Goal: Find contact information: Find contact information

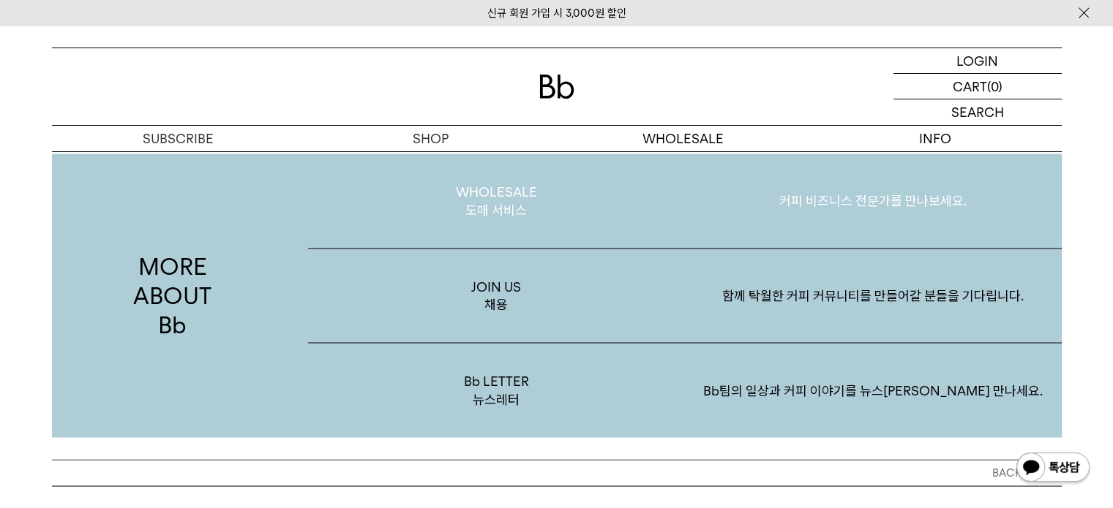
scroll to position [2634, 0]
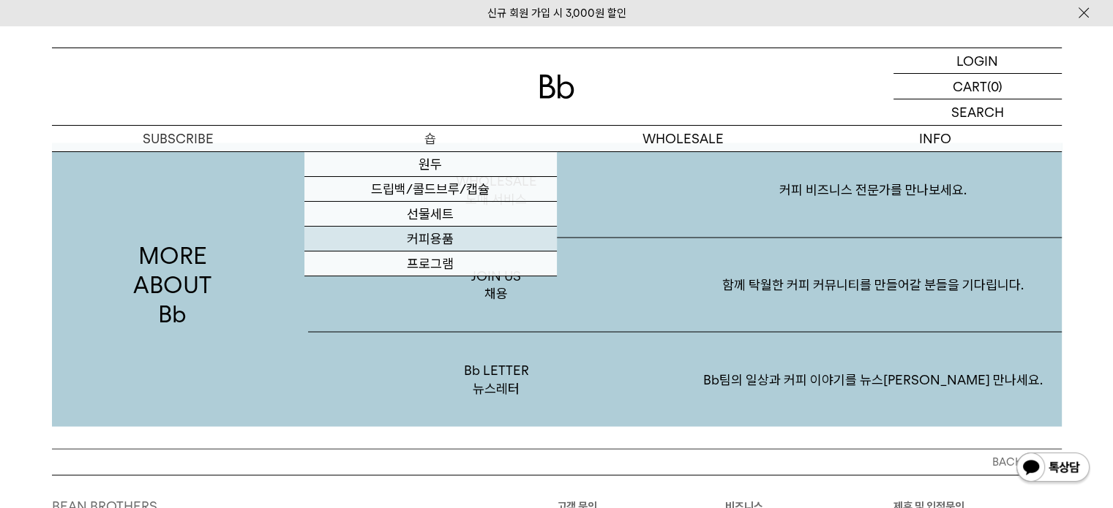
click at [457, 241] on link "커피용품" at bounding box center [430, 239] width 252 height 25
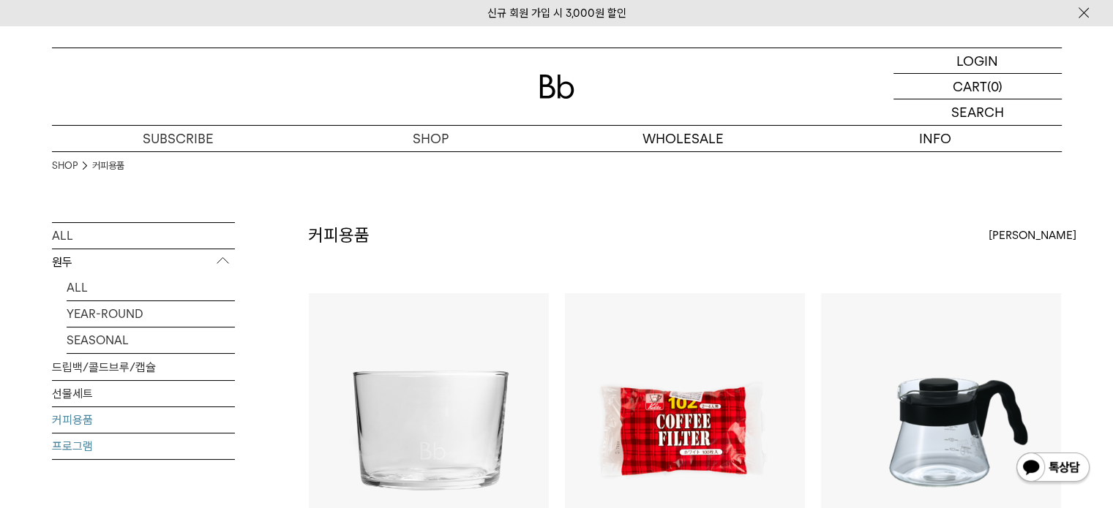
click at [105, 445] on link "프로그램" at bounding box center [143, 447] width 183 height 26
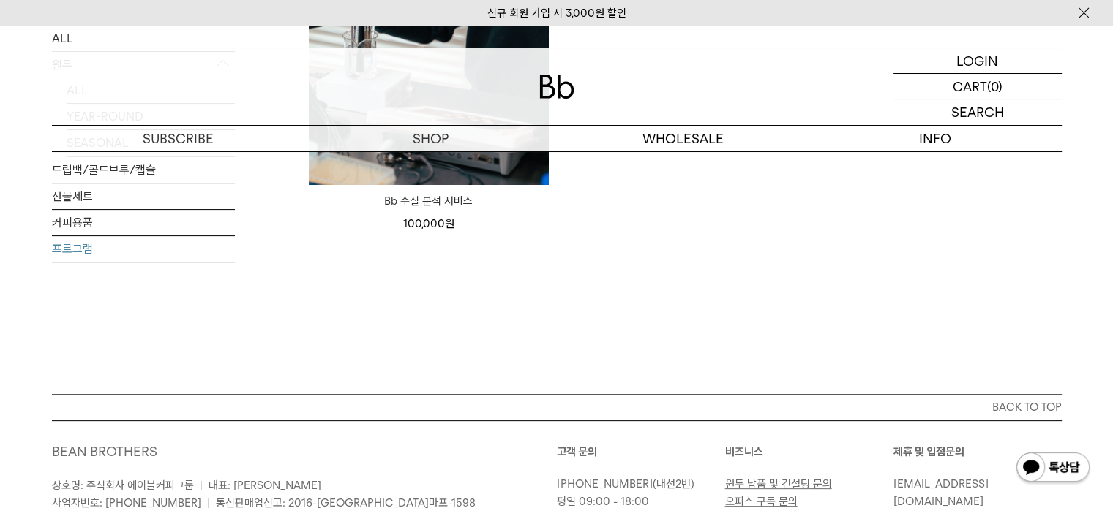
scroll to position [219, 0]
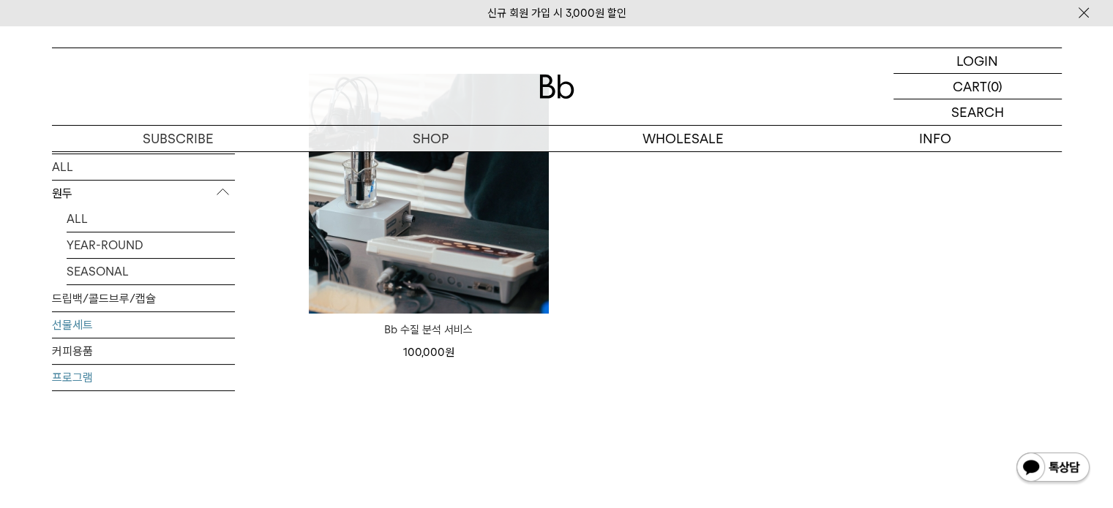
click at [91, 326] on link "선물세트" at bounding box center [143, 325] width 183 height 26
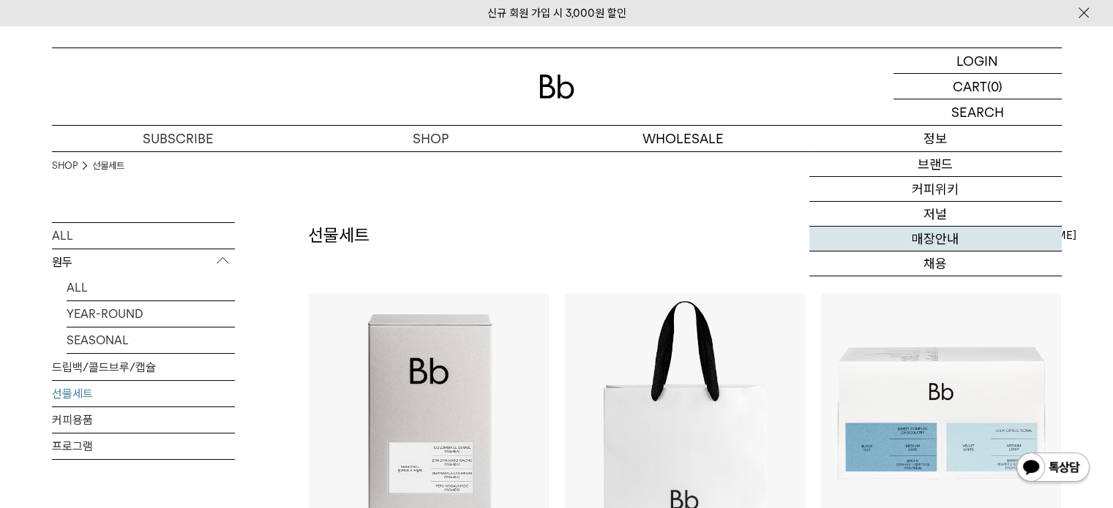
click at [942, 242] on link "매장안내" at bounding box center [935, 239] width 252 height 25
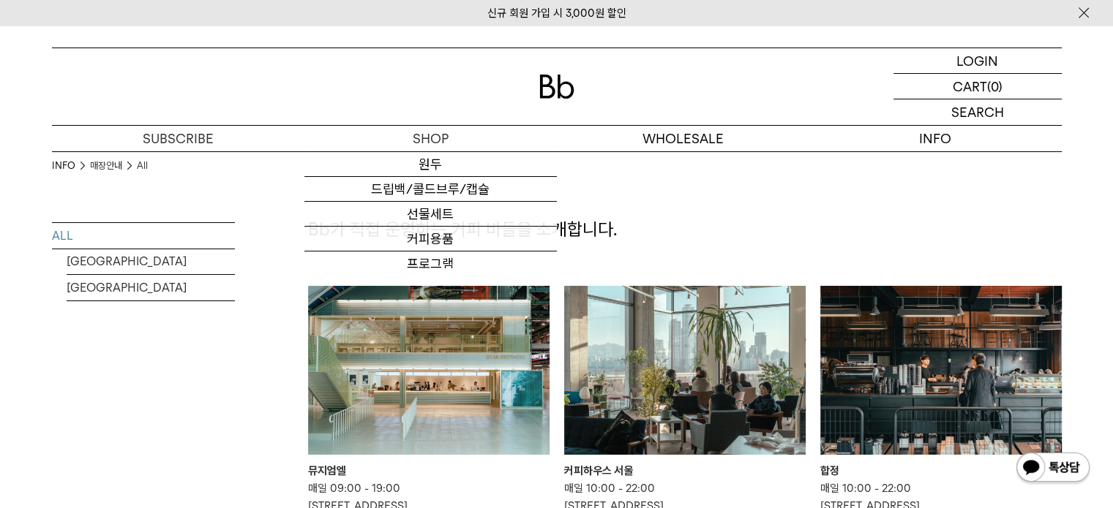
click at [563, 89] on img at bounding box center [556, 87] width 35 height 24
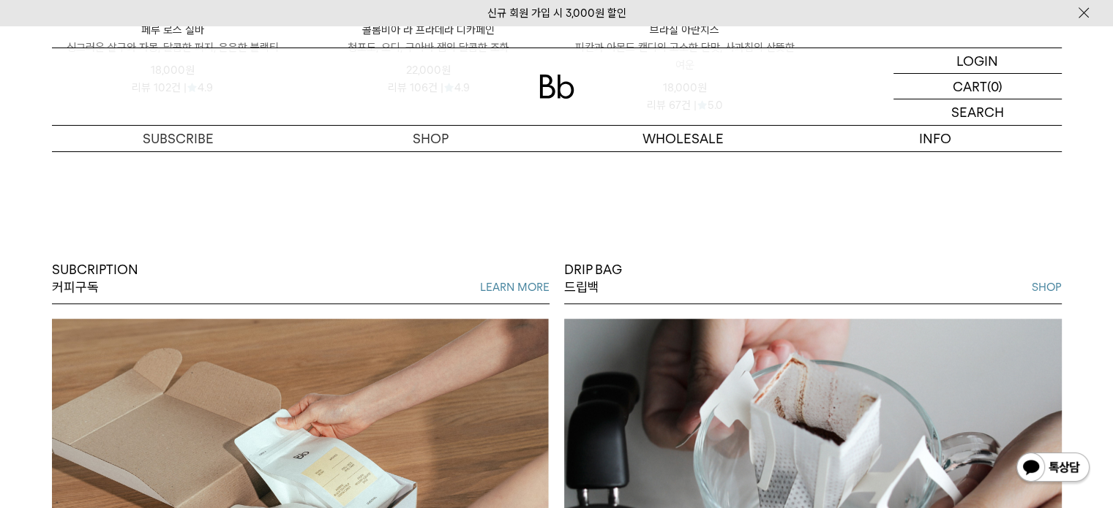
scroll to position [876, 0]
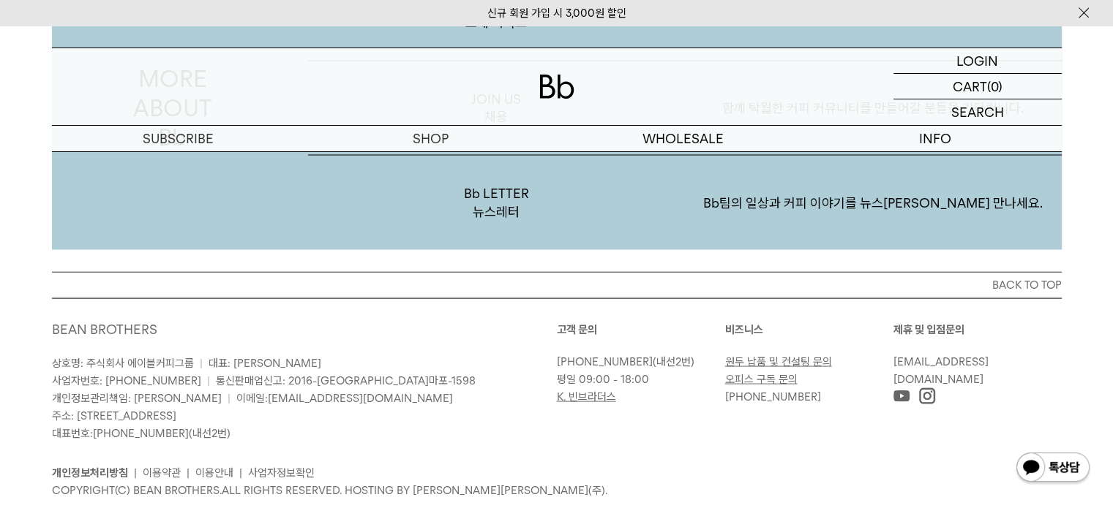
scroll to position [2851, 0]
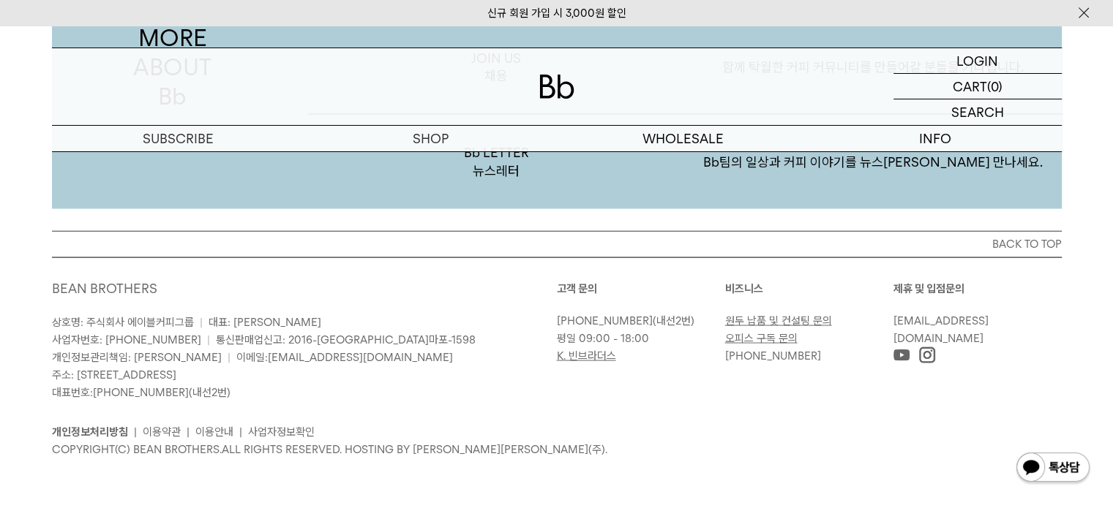
drag, startPoint x: 77, startPoint y: 369, endPoint x: 244, endPoint y: 375, distance: 167.6
click at [176, 375] on span "주소: [STREET_ADDRESS]" at bounding box center [114, 375] width 124 height 13
copy span "서울특별시 마포구 토정로9길 2(상수동)"
drag, startPoint x: 354, startPoint y: 386, endPoint x: 353, endPoint y: 375, distance: 11.0
click at [354, 382] on p "상호명: 주식회사 에이블커피그룹 | 대표: 박성호 사업자번호: 220-87-84283 | 통신판매업신고: 2016-서울마포-1598 개인정보관…" at bounding box center [304, 358] width 505 height 88
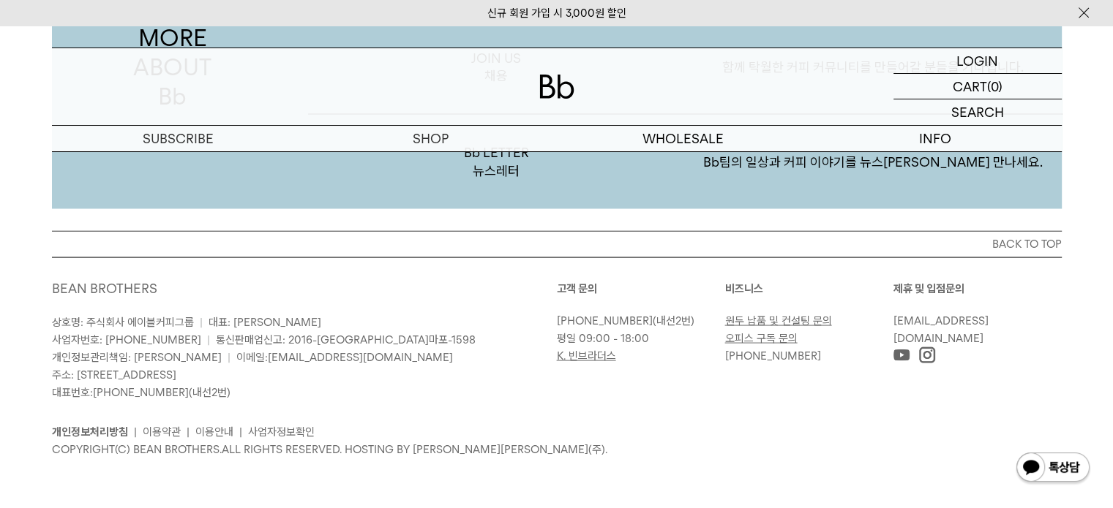
click at [324, 361] on link "[EMAIL_ADDRESS][DOMAIN_NAME]" at bounding box center [360, 357] width 185 height 13
click at [337, 317] on p "상호명: 주식회사 에이블커피그룹 | 대표: 박성호 사업자번호: 220-87-84283 | 통신판매업신고: 2016-서울마포-1598 개인정보관…" at bounding box center [304, 358] width 505 height 88
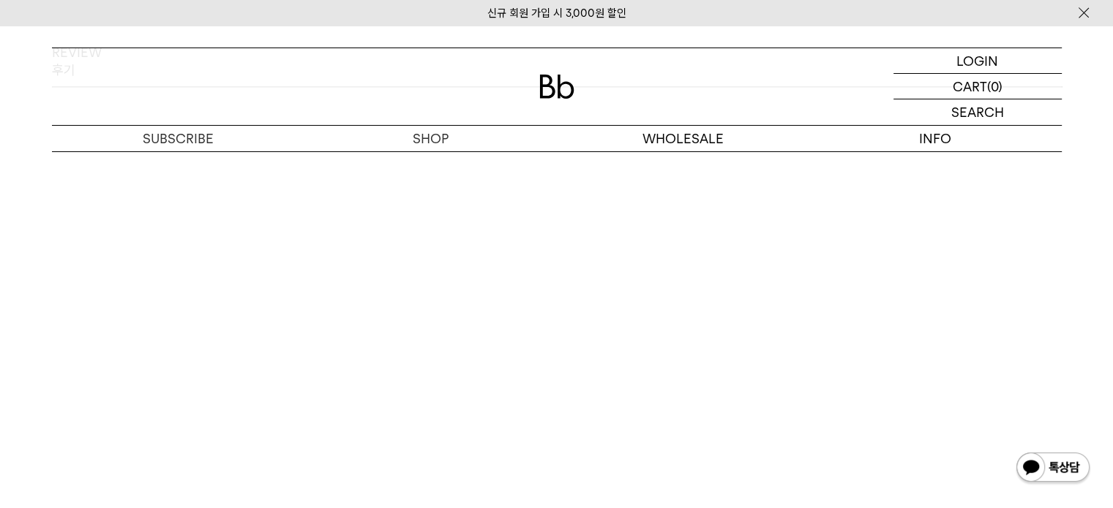
scroll to position [2046, 0]
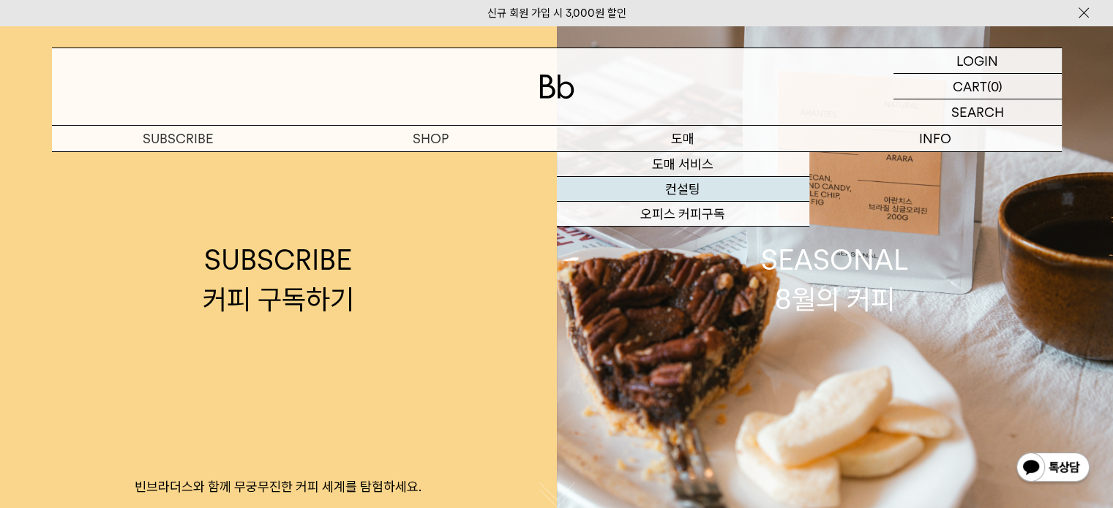
click at [688, 187] on link "컨설팅" at bounding box center [683, 189] width 252 height 25
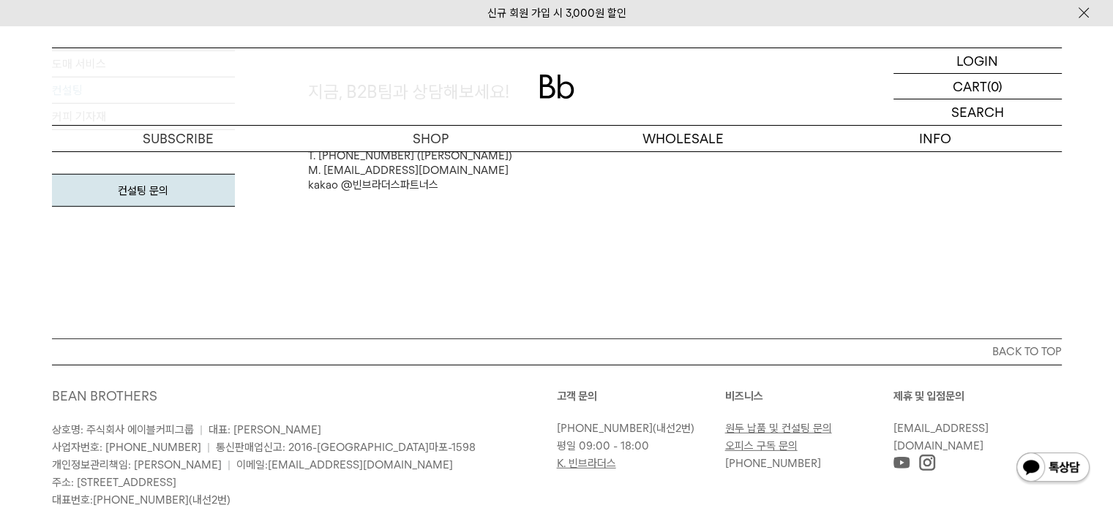
scroll to position [4156, 0]
